Goal: Complete application form

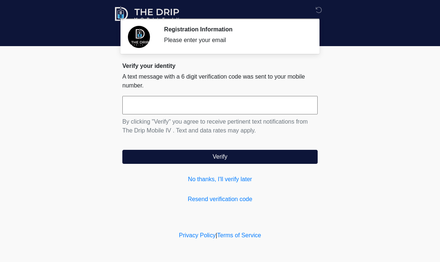
click at [169, 110] on input "text" at bounding box center [220, 105] width 196 height 18
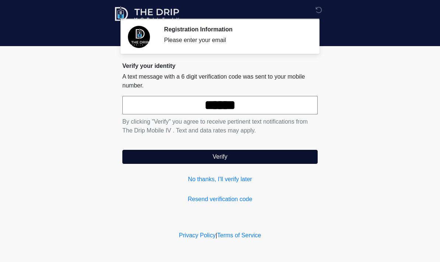
type input "******"
click at [200, 160] on button "Verify" at bounding box center [220, 157] width 196 height 14
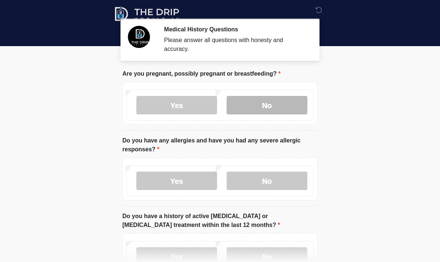
click at [286, 99] on label "No" at bounding box center [267, 105] width 81 height 18
click at [272, 111] on label "No" at bounding box center [267, 105] width 81 height 18
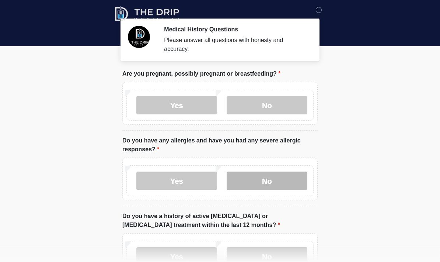
click at [274, 183] on label "No" at bounding box center [267, 181] width 81 height 18
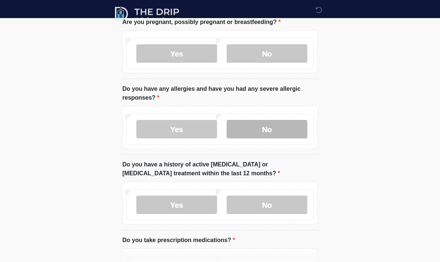
scroll to position [52, 0]
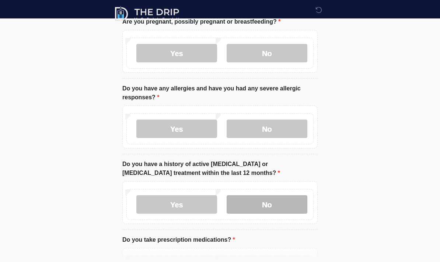
click at [277, 207] on label "No" at bounding box center [267, 204] width 81 height 18
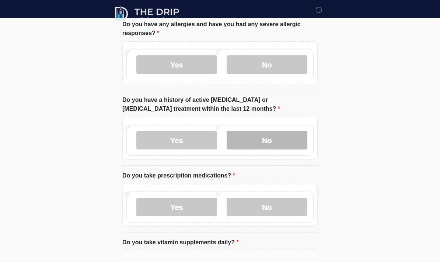
scroll to position [116, 0]
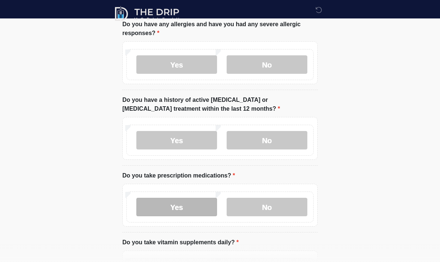
click at [189, 212] on label "Yes" at bounding box center [177, 207] width 81 height 18
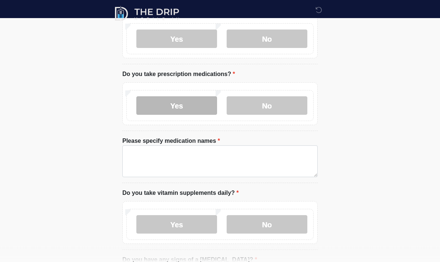
scroll to position [218, 0]
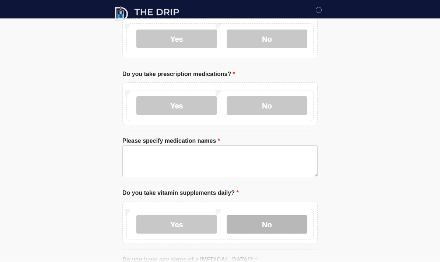
click at [285, 229] on label "No" at bounding box center [267, 224] width 81 height 18
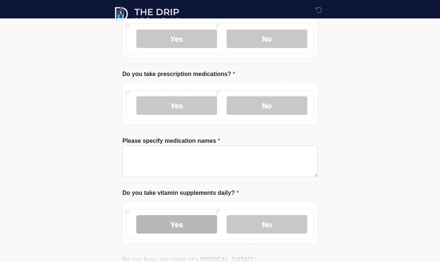
click at [191, 228] on label "Yes" at bounding box center [177, 224] width 81 height 18
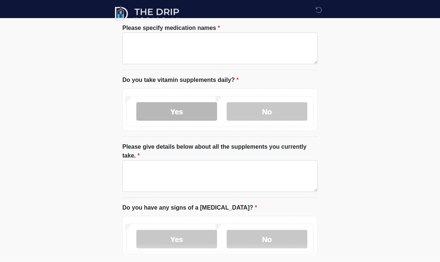
scroll to position [331, 0]
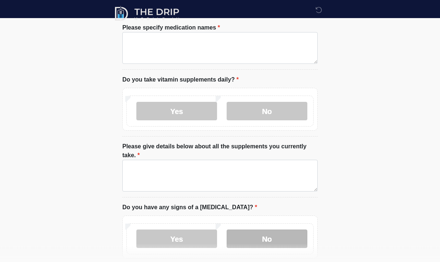
click at [278, 240] on label "No" at bounding box center [267, 239] width 81 height 18
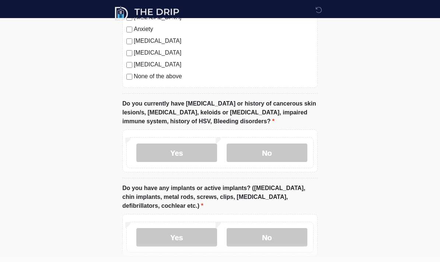
scroll to position [684, 0]
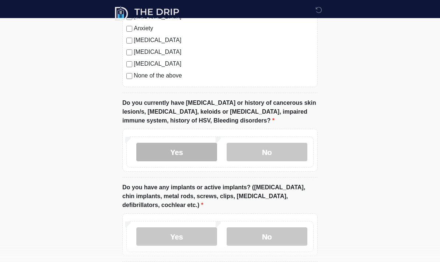
click at [197, 153] on label "Yes" at bounding box center [177, 152] width 81 height 18
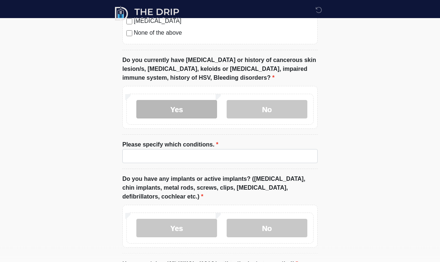
scroll to position [728, 0]
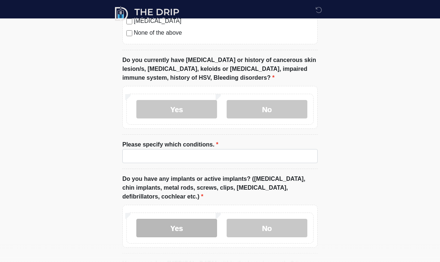
click at [185, 228] on label "Yes" at bounding box center [177, 228] width 81 height 18
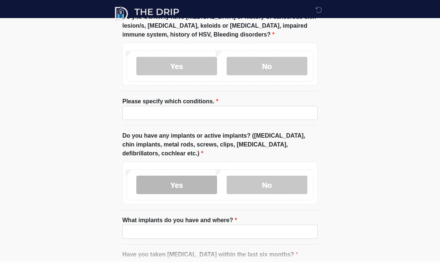
scroll to position [773, 0]
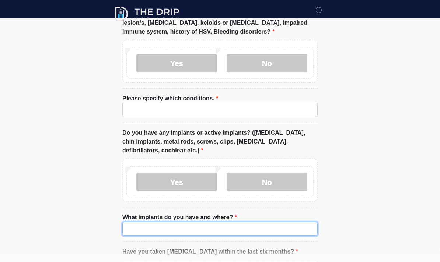
click at [170, 228] on input "What implants do you have and where?" at bounding box center [220, 229] width 196 height 14
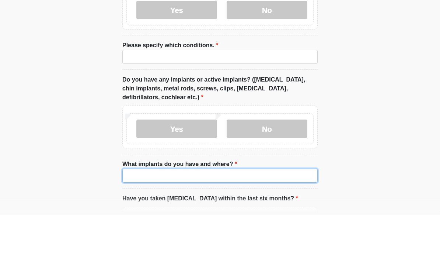
scroll to position [787, 0]
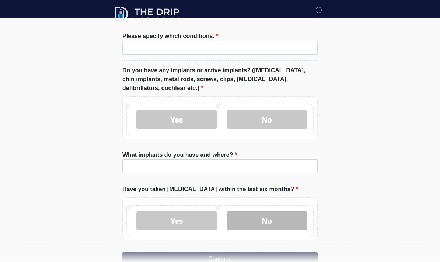
scroll to position [848, 0]
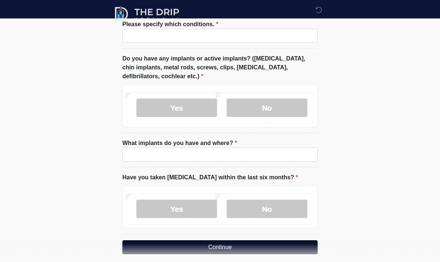
click at [263, 243] on button "Continue" at bounding box center [220, 247] width 196 height 14
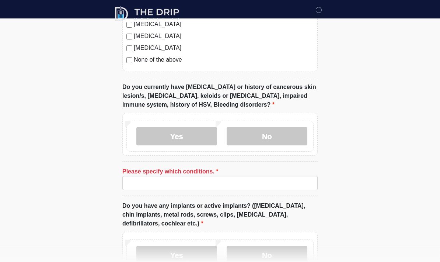
scroll to position [701, 0]
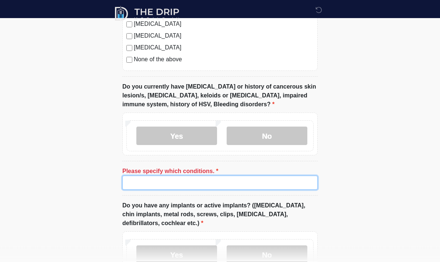
click at [231, 179] on input "Please specify which conditions." at bounding box center [220, 183] width 196 height 14
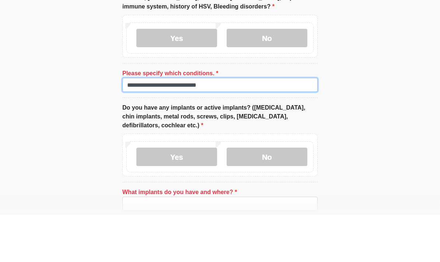
scroll to position [760, 0]
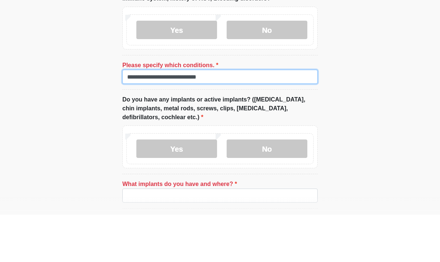
type input "**********"
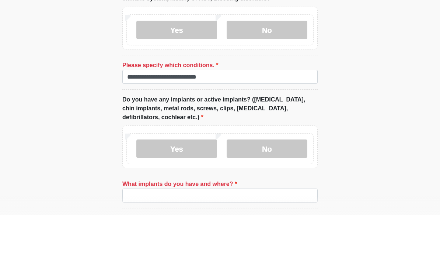
click at [191, 236] on input "What implants do you have and where?" at bounding box center [220, 243] width 196 height 14
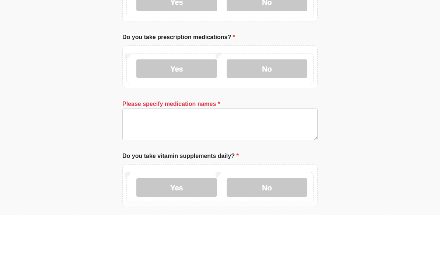
scroll to position [208, 0]
type input "**********"
click at [214, 155] on textarea "Please specify medication names" at bounding box center [220, 171] width 196 height 32
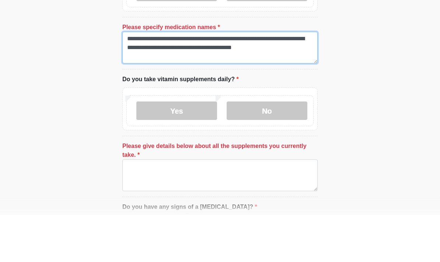
scroll to position [291, 0]
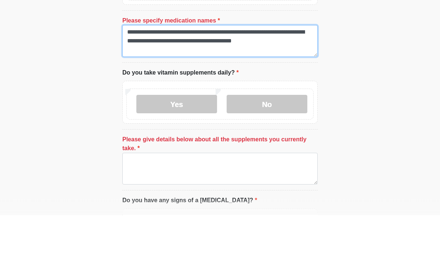
type textarea "**********"
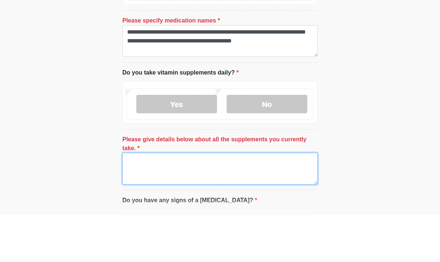
click at [226, 200] on textarea "Please give details below about all the supplements you currently take." at bounding box center [220, 216] width 196 height 32
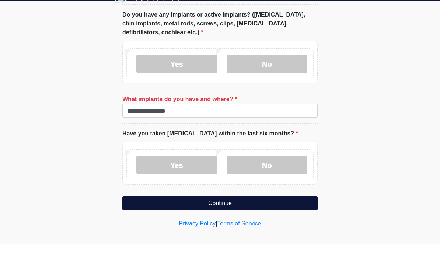
scroll to position [877, 0]
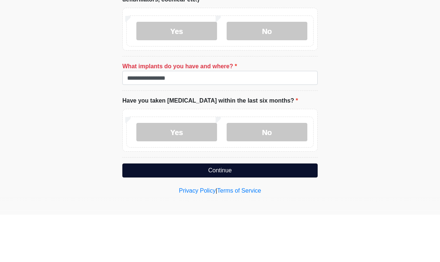
type textarea "**********"
click at [256, 211] on button "Continue" at bounding box center [220, 218] width 196 height 14
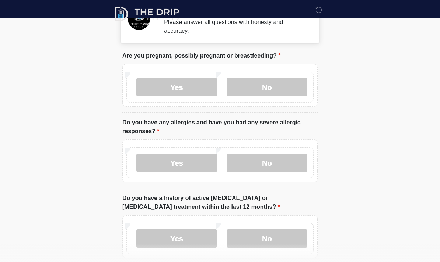
scroll to position [0, 0]
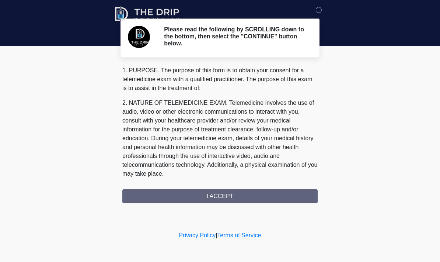
click at [265, 191] on div "1. PURPOSE. The purpose of this form is to obtain your consent for a telemedici…" at bounding box center [220, 134] width 196 height 137
click at [234, 200] on div "1. PURPOSE. The purpose of this form is to obtain your consent for a telemedici…" at bounding box center [220, 134] width 196 height 137
click at [236, 198] on div "1. PURPOSE. The purpose of this form is to obtain your consent for a telemedici…" at bounding box center [220, 134] width 196 height 137
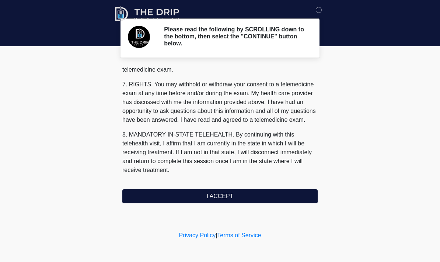
scroll to position [314, 0]
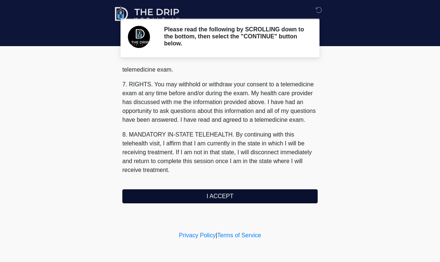
click at [246, 197] on button "I ACCEPT" at bounding box center [220, 196] width 196 height 14
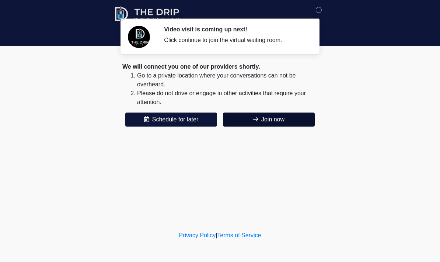
click at [280, 120] on button "Join now" at bounding box center [269, 120] width 92 height 14
